Goal: Task Accomplishment & Management: Use online tool/utility

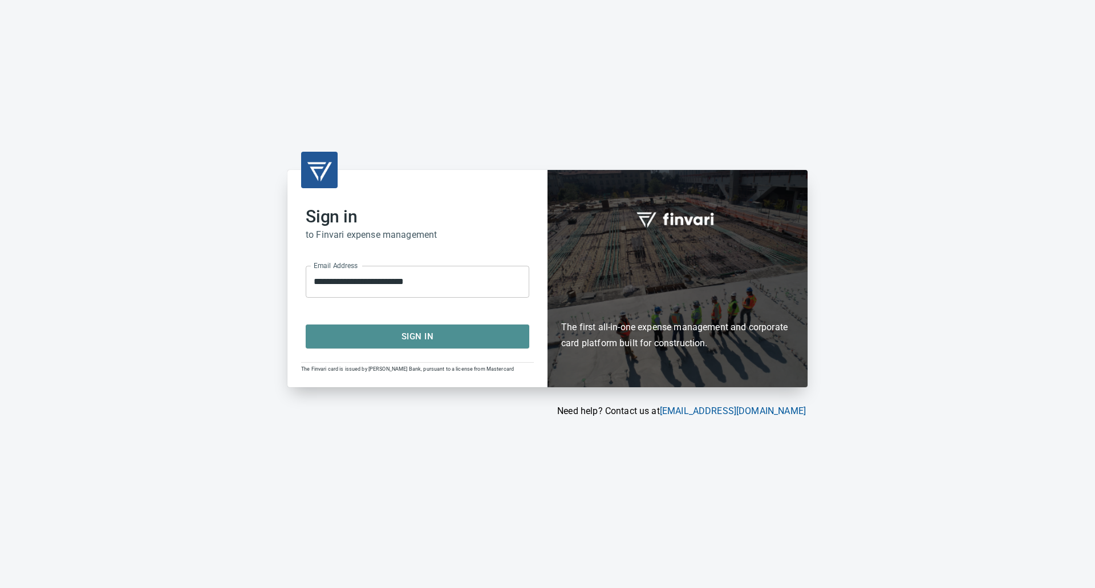
click at [425, 336] on span "Sign In" at bounding box center [417, 336] width 198 height 15
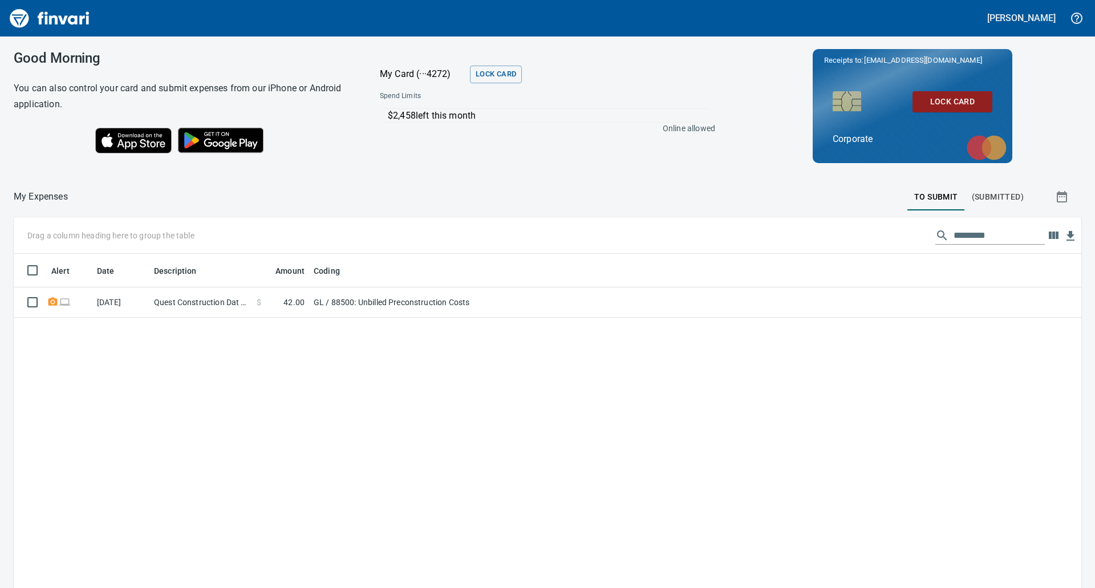
scroll to position [454, 1050]
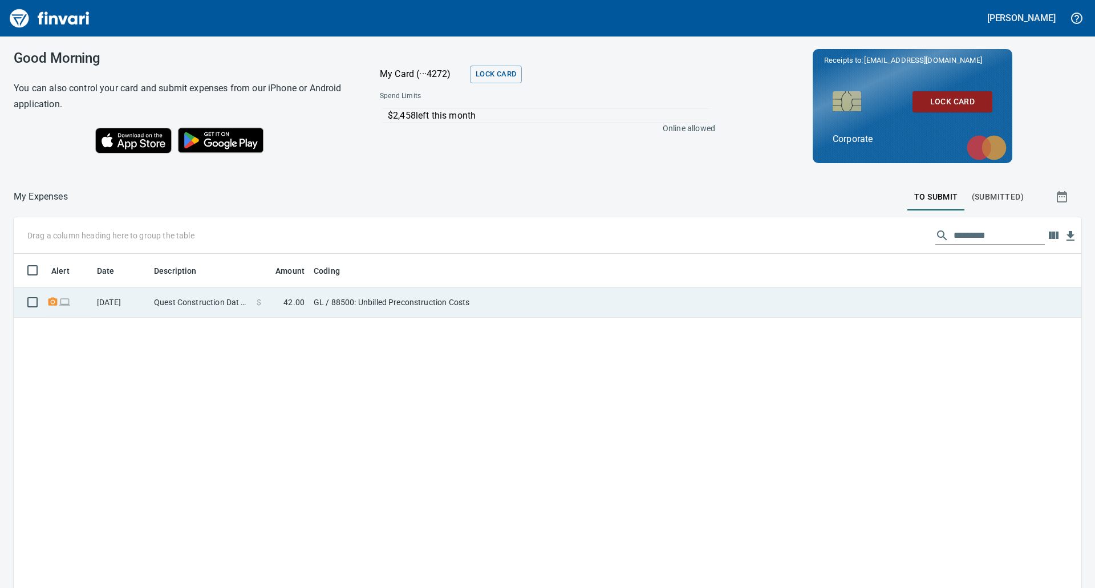
click at [365, 303] on td "GL / 88500: Unbilled Preconstruction Costs" at bounding box center [451, 302] width 285 height 30
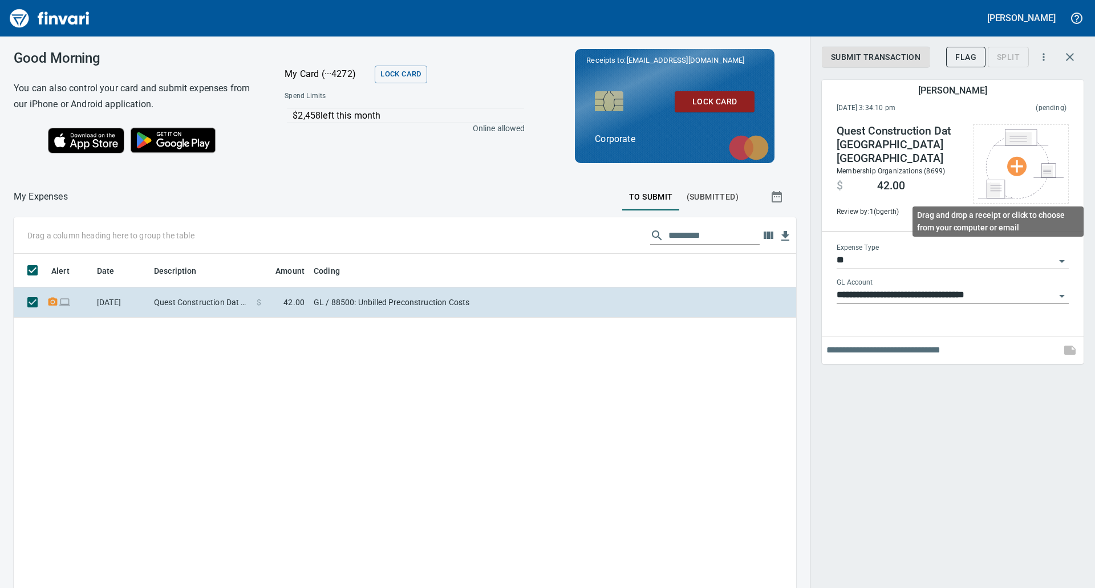
scroll to position [454, 765]
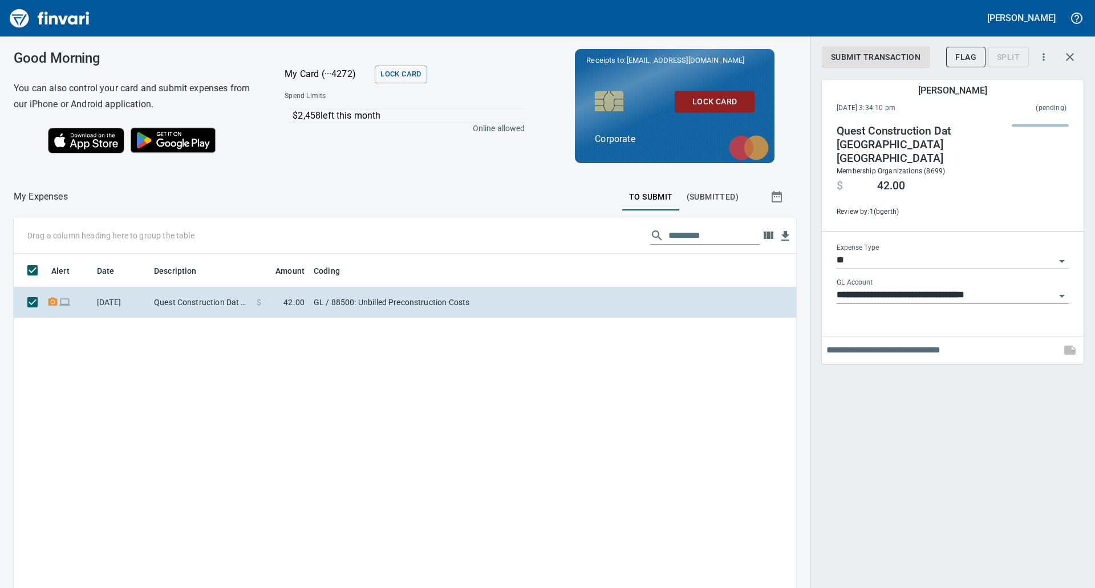
click at [838, 341] on input "text" at bounding box center [941, 350] width 230 height 18
type input "**********"
click at [1069, 346] on icon "button" at bounding box center [1069, 350] width 11 height 9
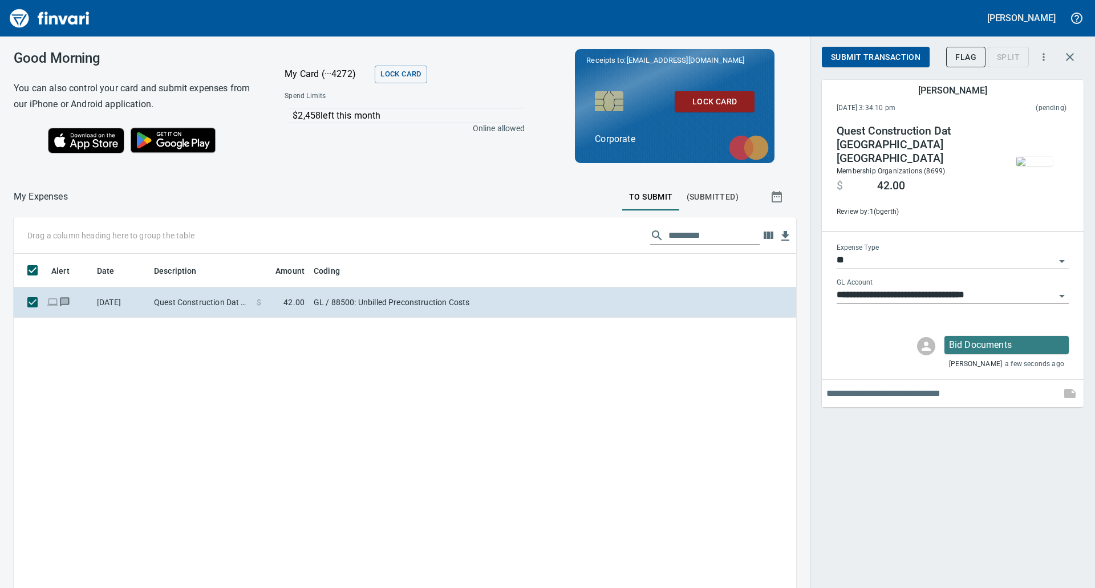
click at [882, 57] on span "Submit Transaction" at bounding box center [876, 57] width 90 height 14
